Goal: Task Accomplishment & Management: Use online tool/utility

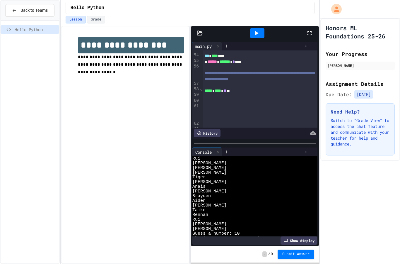
scroll to position [388, 0]
click at [268, 59] on div "*** **** ****" at bounding box center [260, 57] width 115 height 6
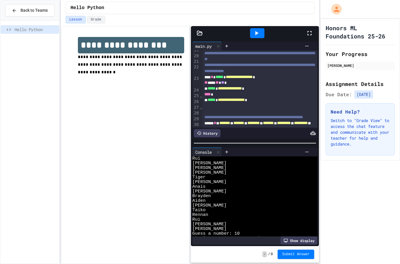
scroll to position [142, 0]
click at [222, 75] on span "*****" at bounding box center [220, 77] width 8 height 4
click at [297, 80] on div "** *** ** ** *" at bounding box center [260, 83] width 115 height 6
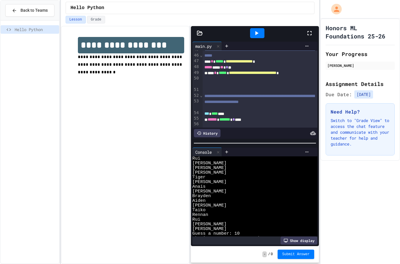
click at [364, 18] on div "Honors ML Foundations 25-26 Your Progress Tiger Matsushita Assignment Details D…" at bounding box center [361, 89] width 80 height 142
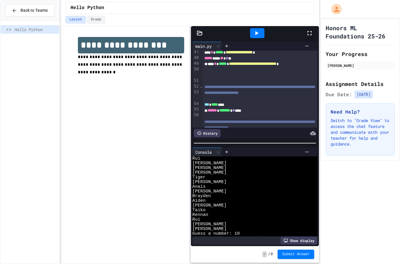
scroll to position [340, 0]
click at [217, 55] on div "**********" at bounding box center [260, 52] width 115 height 6
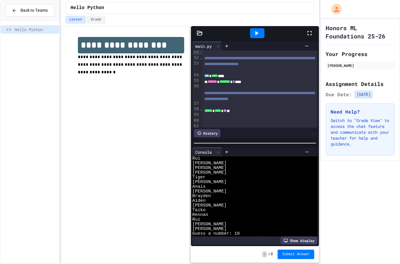
scroll to position [383, 0]
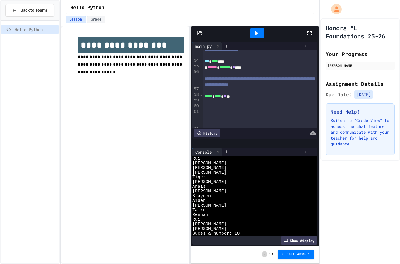
click at [281, 241] on div "That's wrong! Guess a number:" at bounding box center [251, 243] width 119 height 5
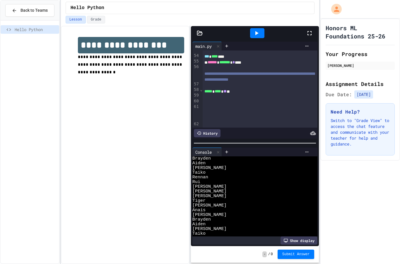
scroll to position [0, 0]
click at [258, 35] on icon at bounding box center [256, 33] width 7 height 7
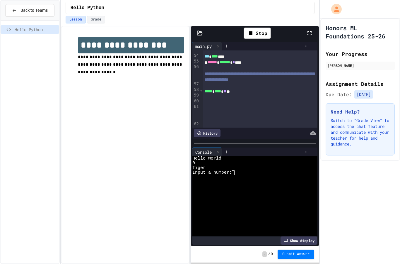
click at [277, 175] on div "Input a number:" at bounding box center [251, 172] width 119 height 5
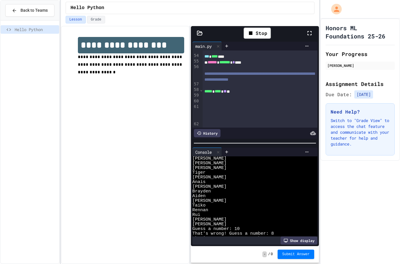
click at [259, 32] on div "Stop" at bounding box center [257, 33] width 27 height 11
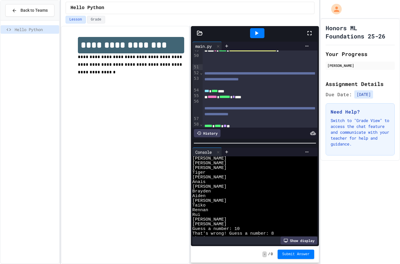
scroll to position [353, 0]
click at [222, 59] on div "**********" at bounding box center [260, 53] width 115 height 11
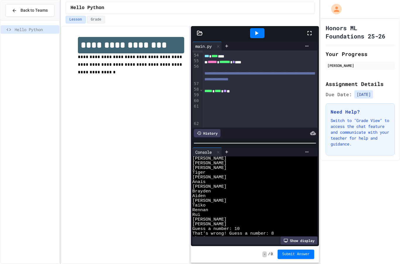
scroll to position [388, 0]
click at [260, 29] on div at bounding box center [257, 33] width 14 height 10
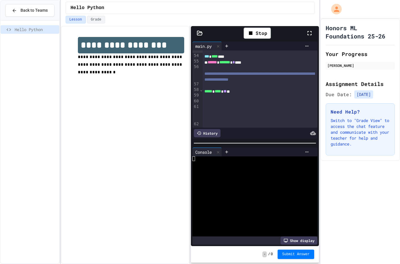
scroll to position [0, 0]
click at [259, 180] on div at bounding box center [251, 177] width 119 height 5
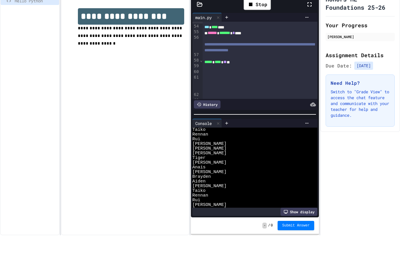
scroll to position [388, 0]
click at [261, 236] on div "[PERSON_NAME]" at bounding box center [251, 238] width 119 height 5
click at [244, 241] on div "Guess a number:" at bounding box center [251, 243] width 119 height 5
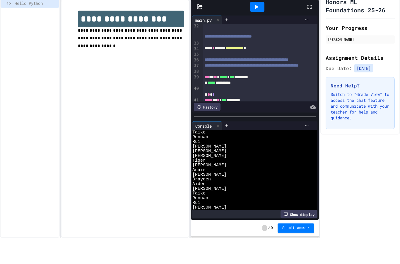
scroll to position [0, 0]
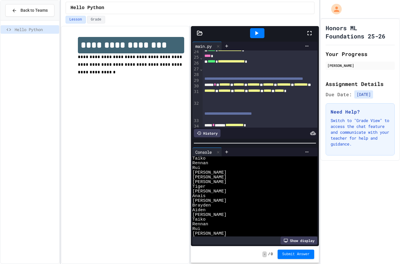
click at [255, 33] on icon at bounding box center [256, 33] width 7 height 7
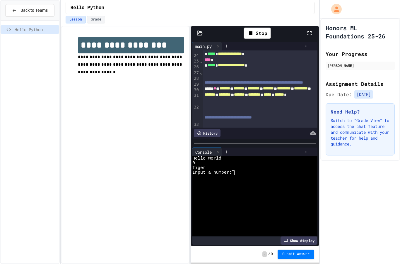
scroll to position [23, 0]
click at [245, 175] on div at bounding box center [251, 177] width 119 height 5
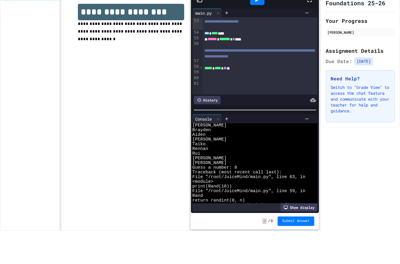
scroll to position [378, 0]
click at [226, 46] on div "**********" at bounding box center [260, 52] width 115 height 12
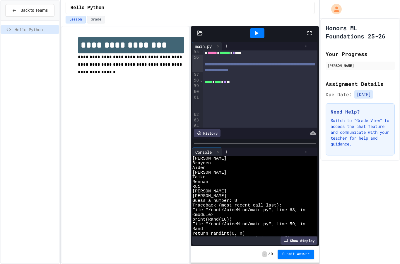
scroll to position [388, 0]
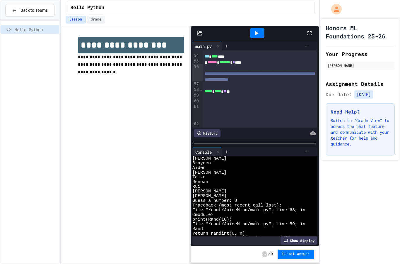
click at [229, 64] on span "*******" at bounding box center [224, 62] width 11 height 4
click at [287, 241] on div at bounding box center [251, 243] width 119 height 5
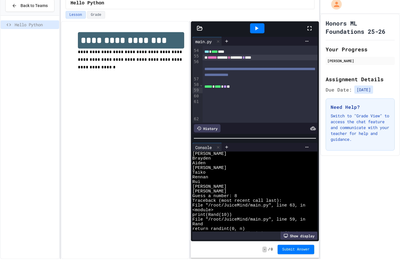
click at [260, 30] on icon at bounding box center [256, 33] width 7 height 7
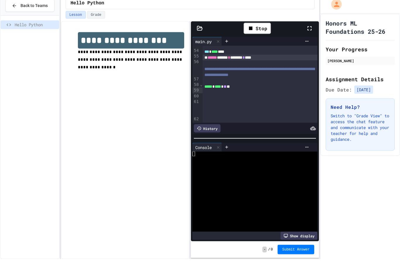
scroll to position [0, 0]
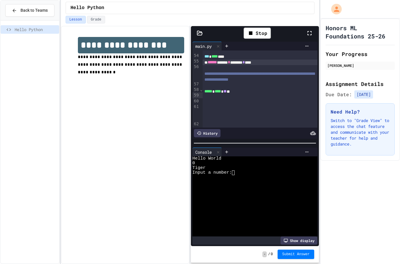
click at [243, 170] on div "Input a number:" at bounding box center [251, 172] width 119 height 5
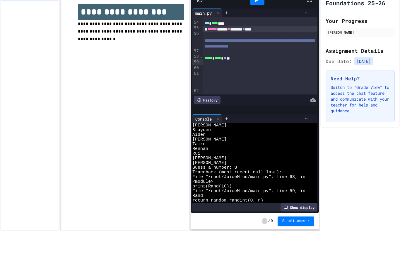
scroll to position [103, 0]
click at [214, 48] on div at bounding box center [260, 51] width 115 height 6
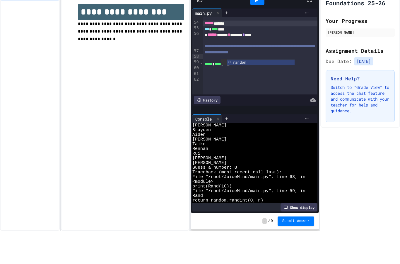
click at [205, 241] on div at bounding box center [251, 243] width 119 height 5
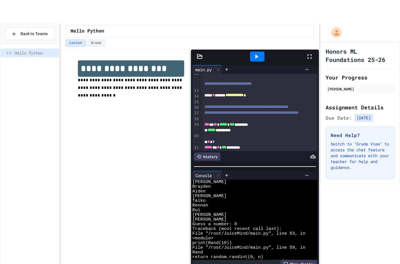
scroll to position [0, 0]
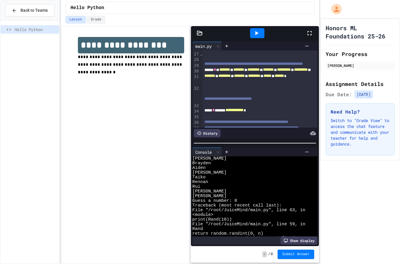
click at [257, 31] on icon at bounding box center [256, 33] width 7 height 7
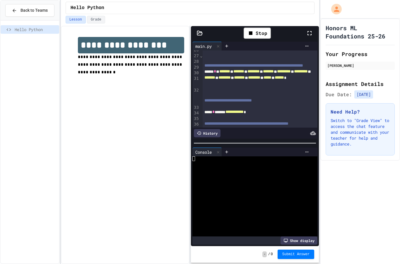
scroll to position [193, 0]
click at [258, 175] on div "Input a number:" at bounding box center [251, 172] width 119 height 5
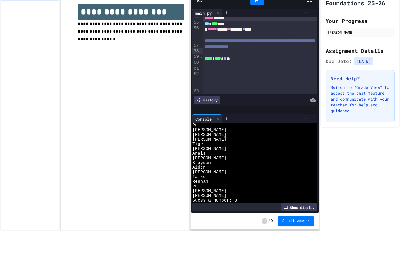
scroll to position [23, 0]
click at [305, 252] on span "Submit Answer" at bounding box center [296, 254] width 28 height 5
